Goal: Task Accomplishment & Management: Manage account settings

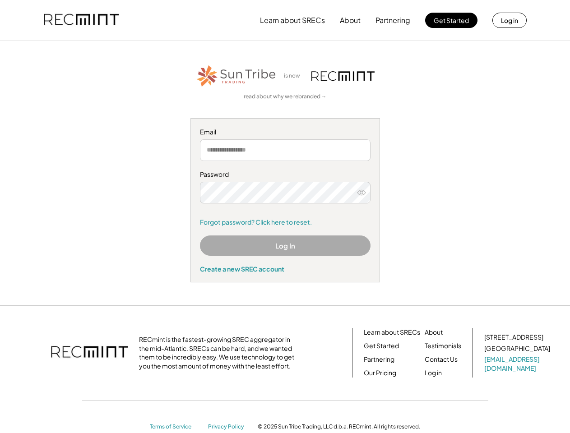
click at [285, 217] on div "Password Forgot password? Click here to reset." at bounding box center [285, 198] width 171 height 56
click at [285, 20] on button "Learn about SRECs" at bounding box center [292, 20] width 65 height 18
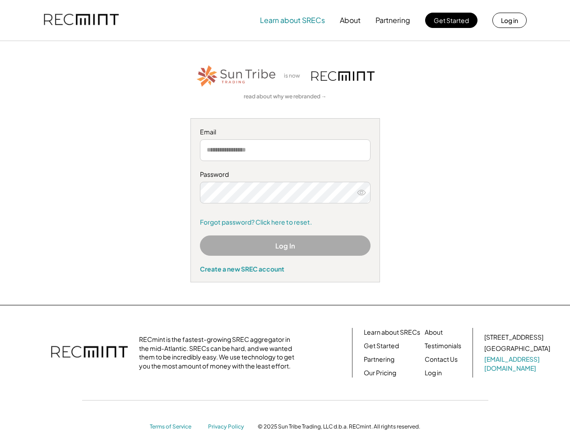
click at [81, 20] on img at bounding box center [81, 20] width 75 height 31
click at [393, 20] on button "Partnering" at bounding box center [392, 20] width 35 height 18
click at [292, 20] on button "Learn about SRECs" at bounding box center [292, 20] width 65 height 18
click at [350, 20] on button "About" at bounding box center [350, 20] width 21 height 18
